Goal: Task Accomplishment & Management: Complete application form

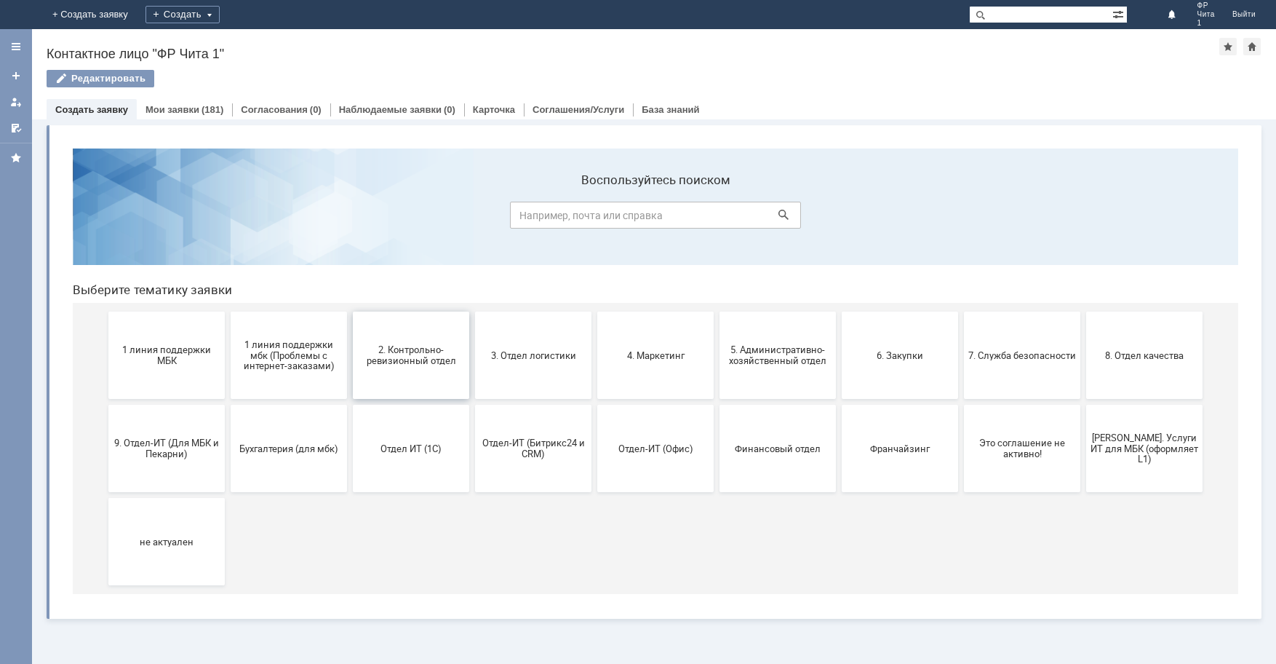
click at [419, 356] on span "2. Контрольно-ревизионный отдел" at bounding box center [411, 355] width 108 height 22
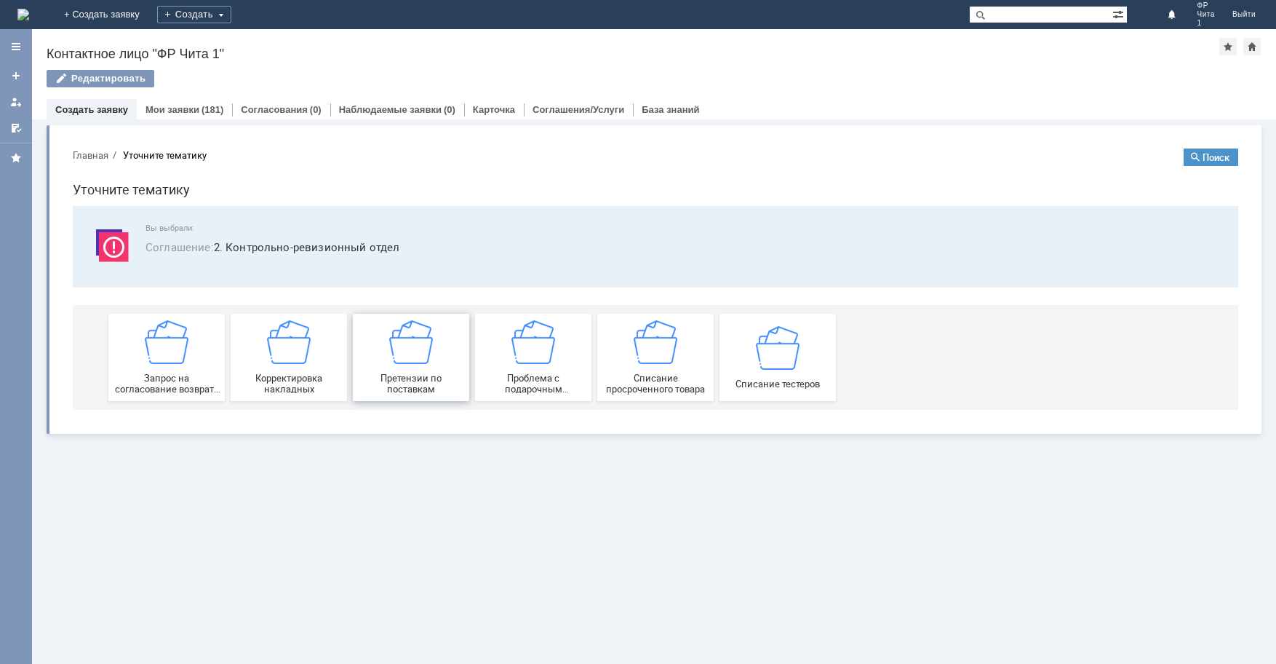
click at [416, 343] on img at bounding box center [411, 342] width 44 height 44
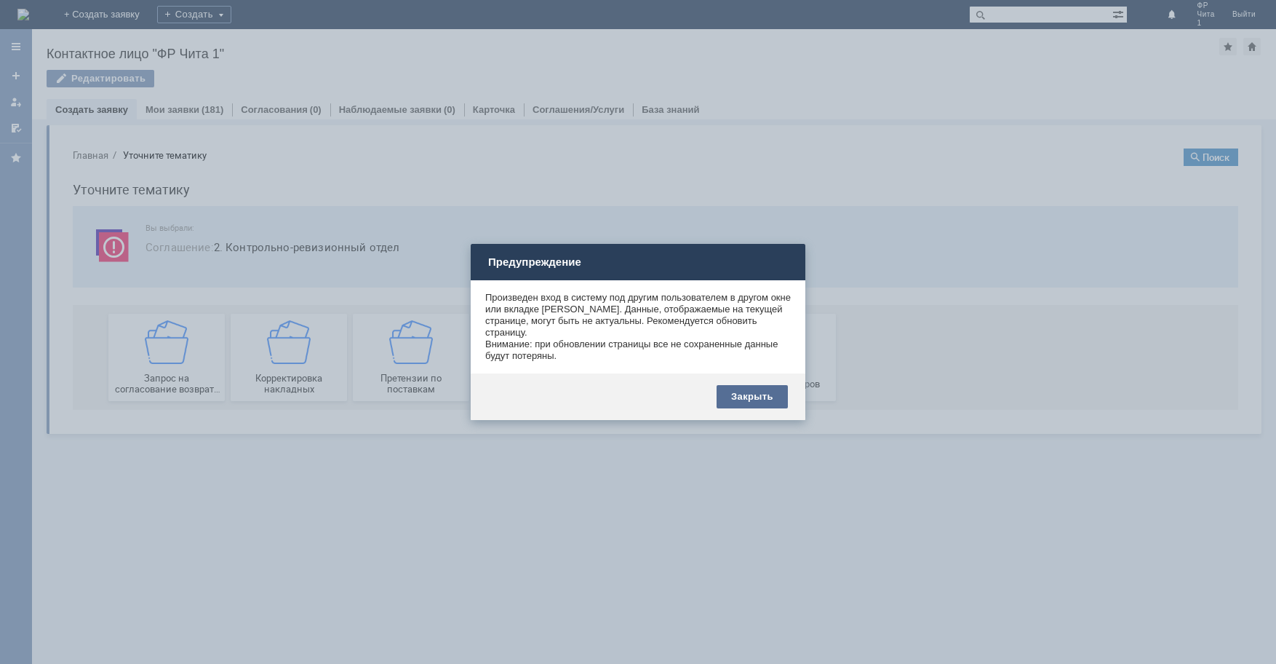
click at [758, 397] on div "Закрыть" at bounding box center [752, 396] width 71 height 23
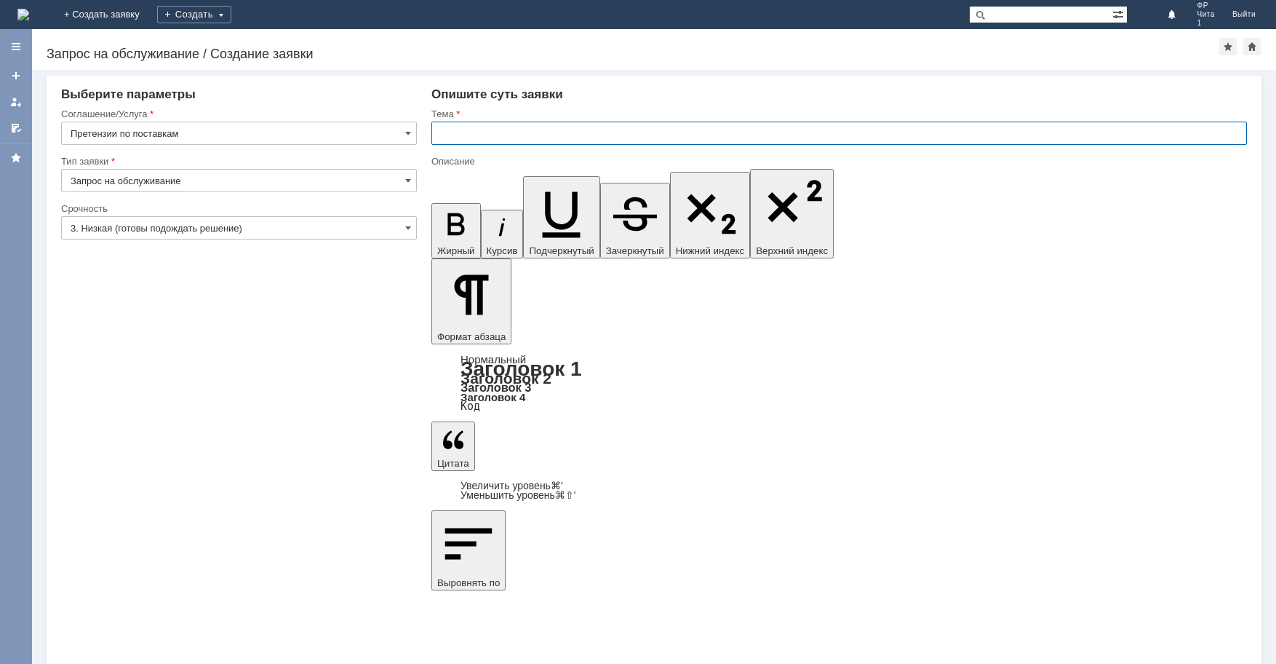
click at [458, 133] on input "text" at bounding box center [839, 133] width 816 height 23
type input "претензия по поставке"
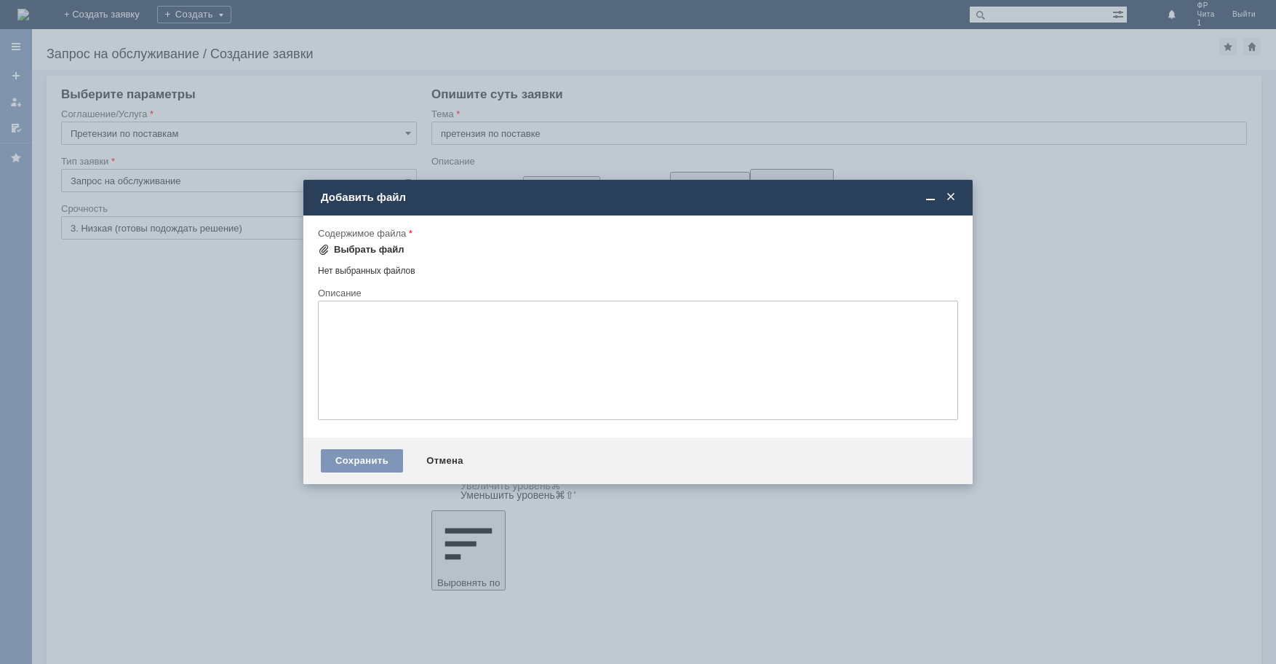
click at [373, 248] on div "Выбрать файл" at bounding box center [369, 250] width 71 height 12
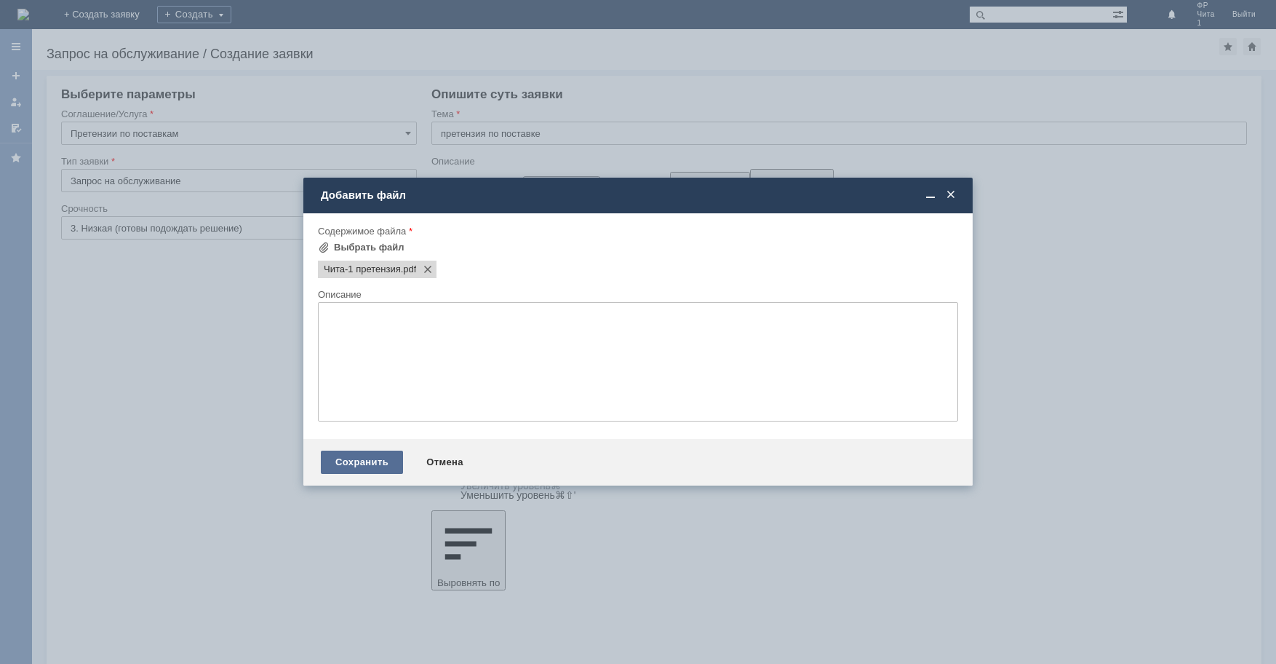
click at [361, 462] on div "Сохранить" at bounding box center [362, 461] width 82 height 23
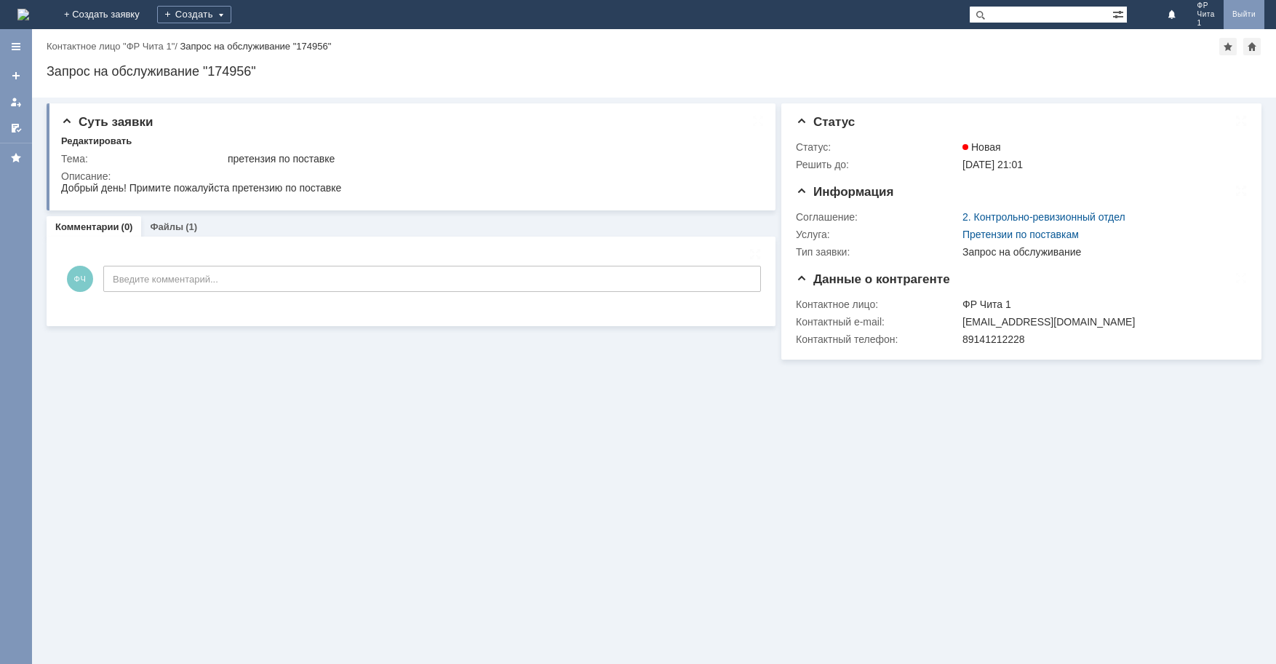
click at [1246, 14] on link "Выйти" at bounding box center [1244, 14] width 41 height 29
